Goal: Task Accomplishment & Management: Use online tool/utility

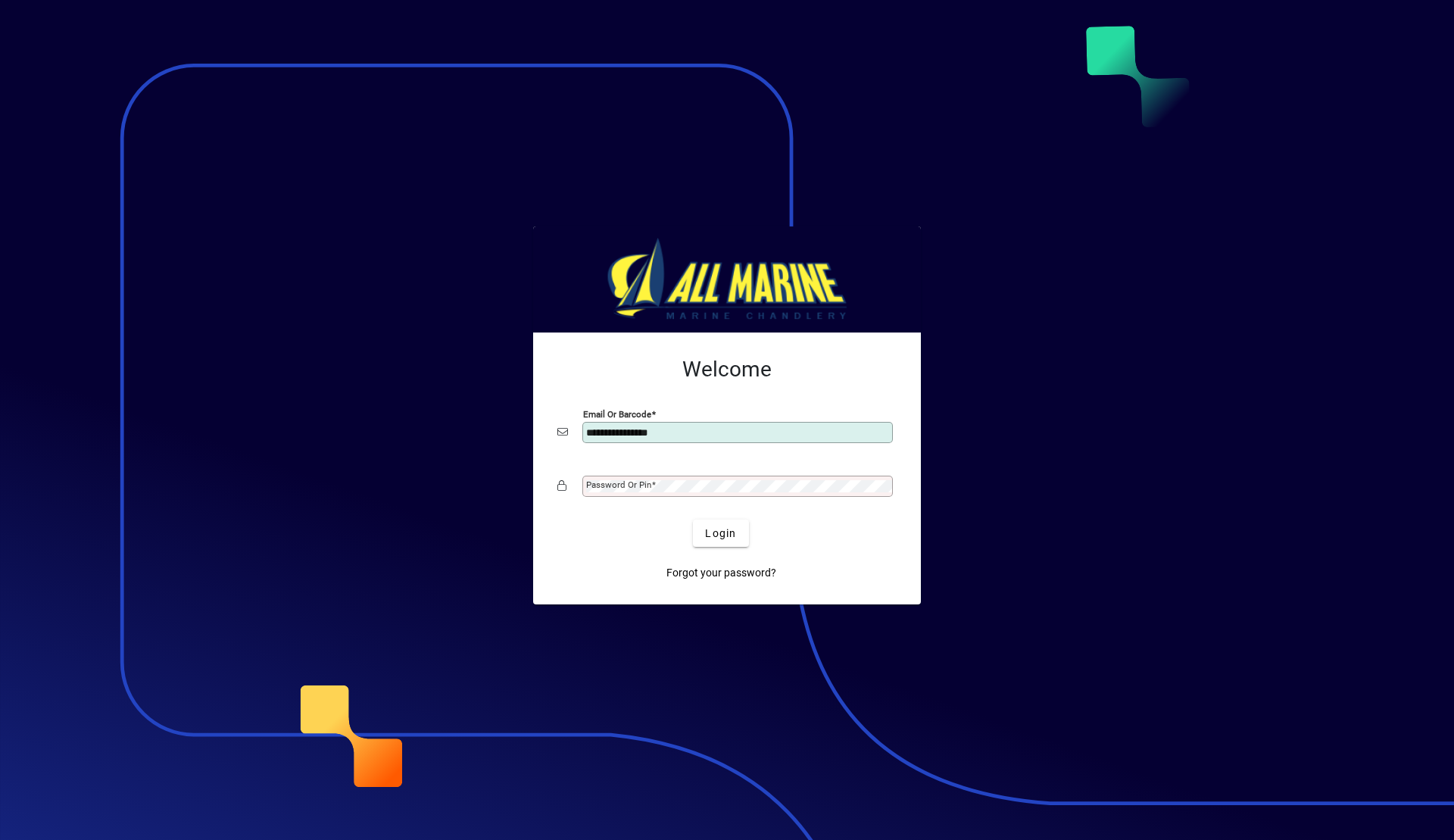
type input "**********"
click at [693, 519] on button "Login" at bounding box center [720, 533] width 55 height 27
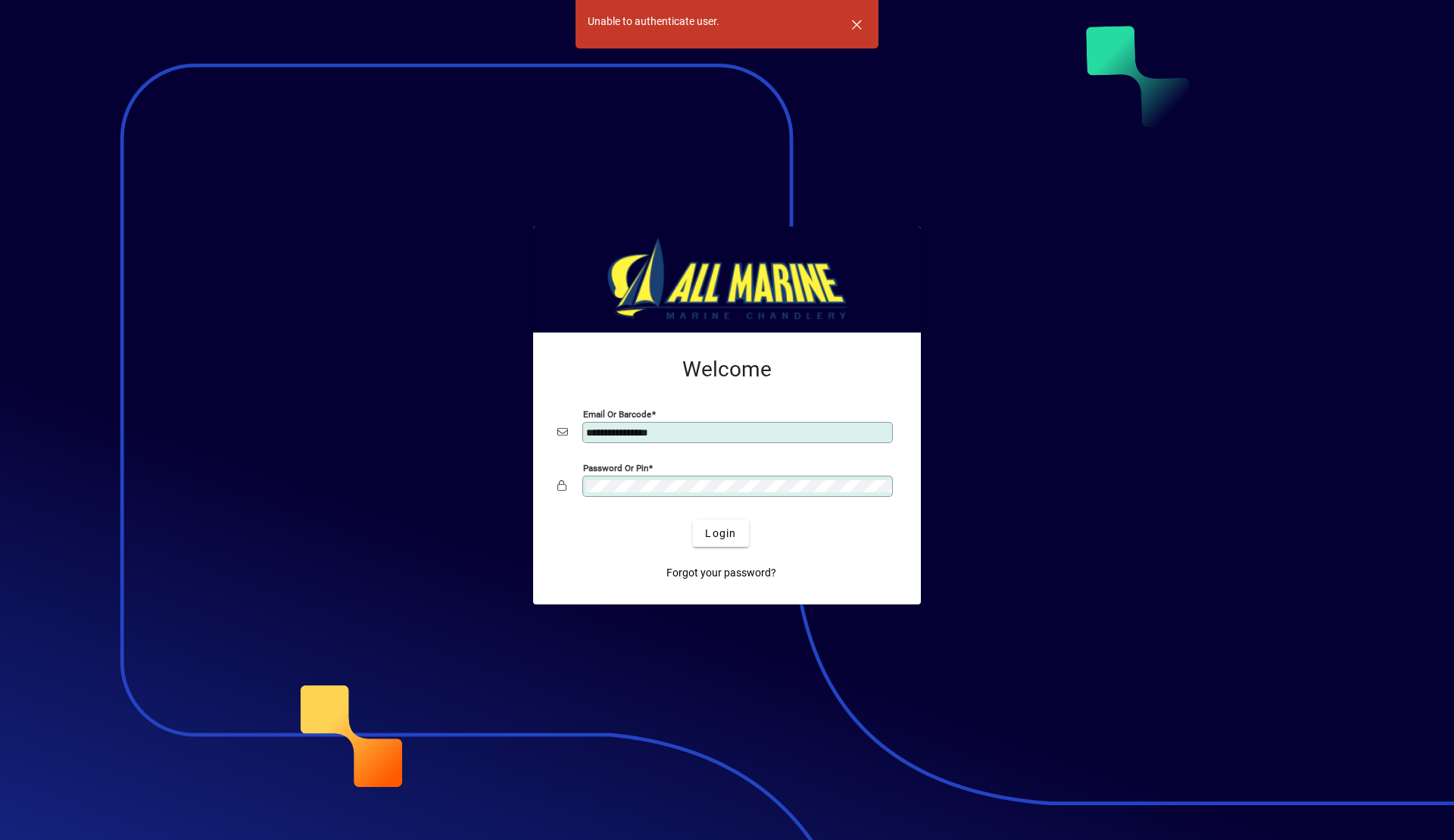
click at [693, 519] on button "Login" at bounding box center [720, 533] width 55 height 27
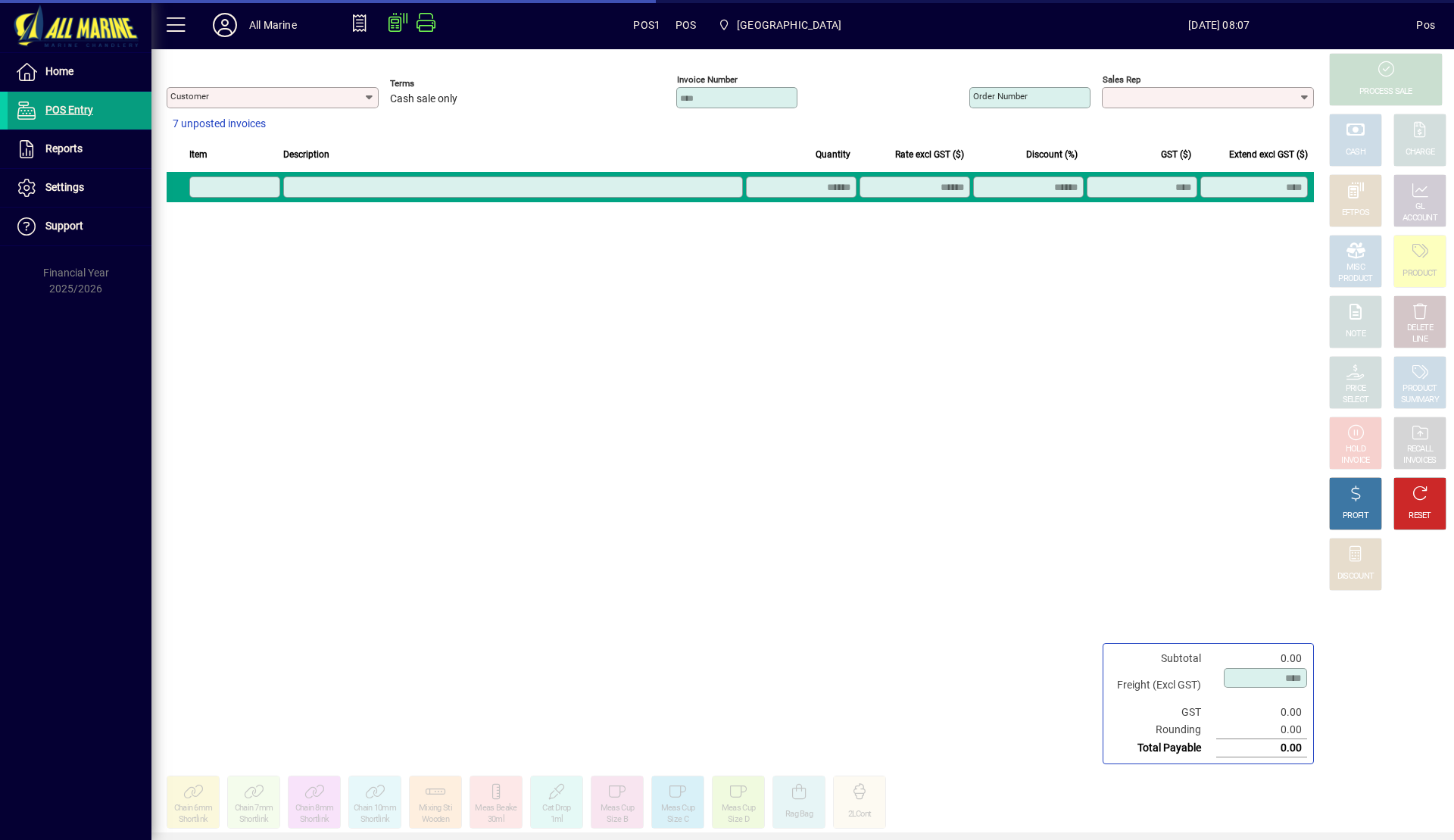
type input "**********"
